Goal: Use online tool/utility: Utilize a website feature to perform a specific function

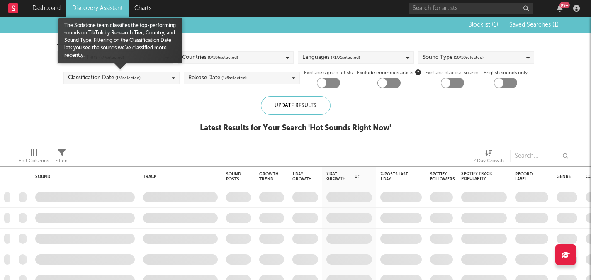
click at [158, 80] on div "Classification Date ( 1 / 8 selected)" at bounding box center [121, 78] width 116 height 12
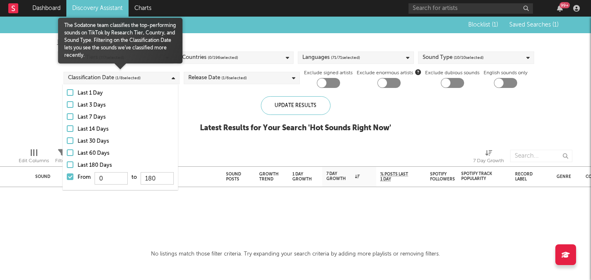
click at [71, 179] on div at bounding box center [70, 176] width 7 height 7
click at [67, 179] on input "From 0 to 180" at bounding box center [67, 178] width 0 height 13
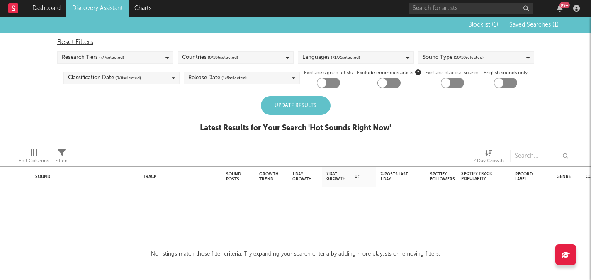
click at [193, 123] on div "Blocklist ( 1 ) Saved Searches ( 1 ) Reset Filters Research Tiers ( 7 / 7 selec…" at bounding box center [295, 79] width 591 height 125
click at [274, 107] on div "Update Results" at bounding box center [296, 105] width 70 height 19
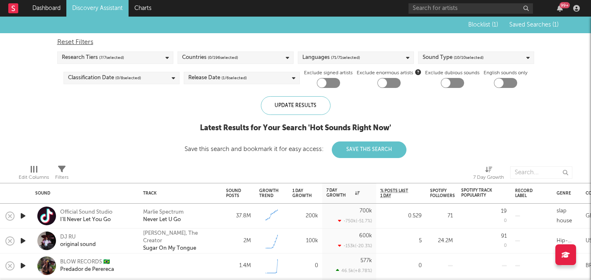
click at [255, 57] on div "Countries ( 0 / 196 selected)" at bounding box center [235, 57] width 116 height 12
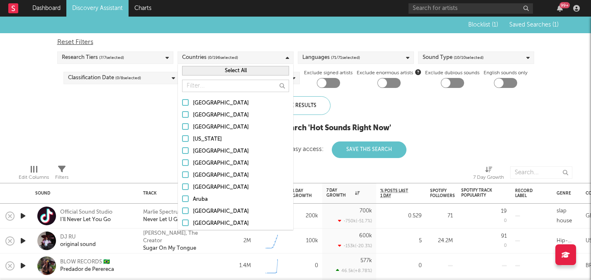
click at [267, 42] on div "Reset Filters" at bounding box center [295, 42] width 477 height 10
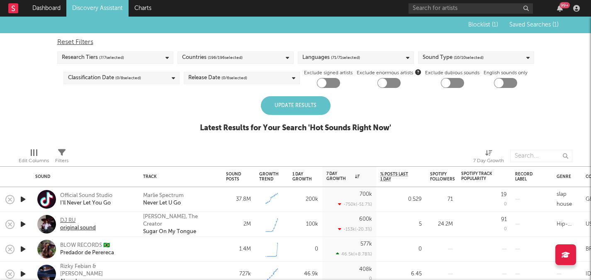
click at [84, 228] on div "original sound" at bounding box center [78, 227] width 36 height 7
